Goal: Subscribe to service/newsletter

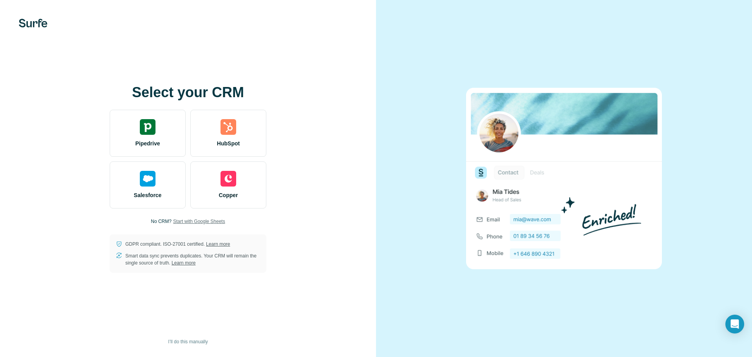
click at [201, 220] on span "Start with Google Sheets" at bounding box center [199, 221] width 52 height 7
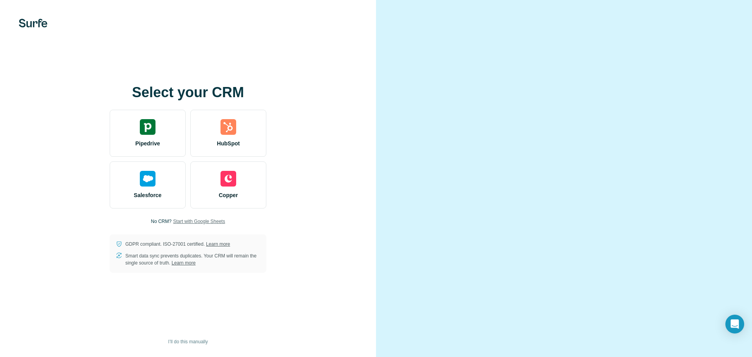
click at [216, 220] on span "Start with Google Sheets" at bounding box center [199, 221] width 52 height 7
